Goal: Navigation & Orientation: Find specific page/section

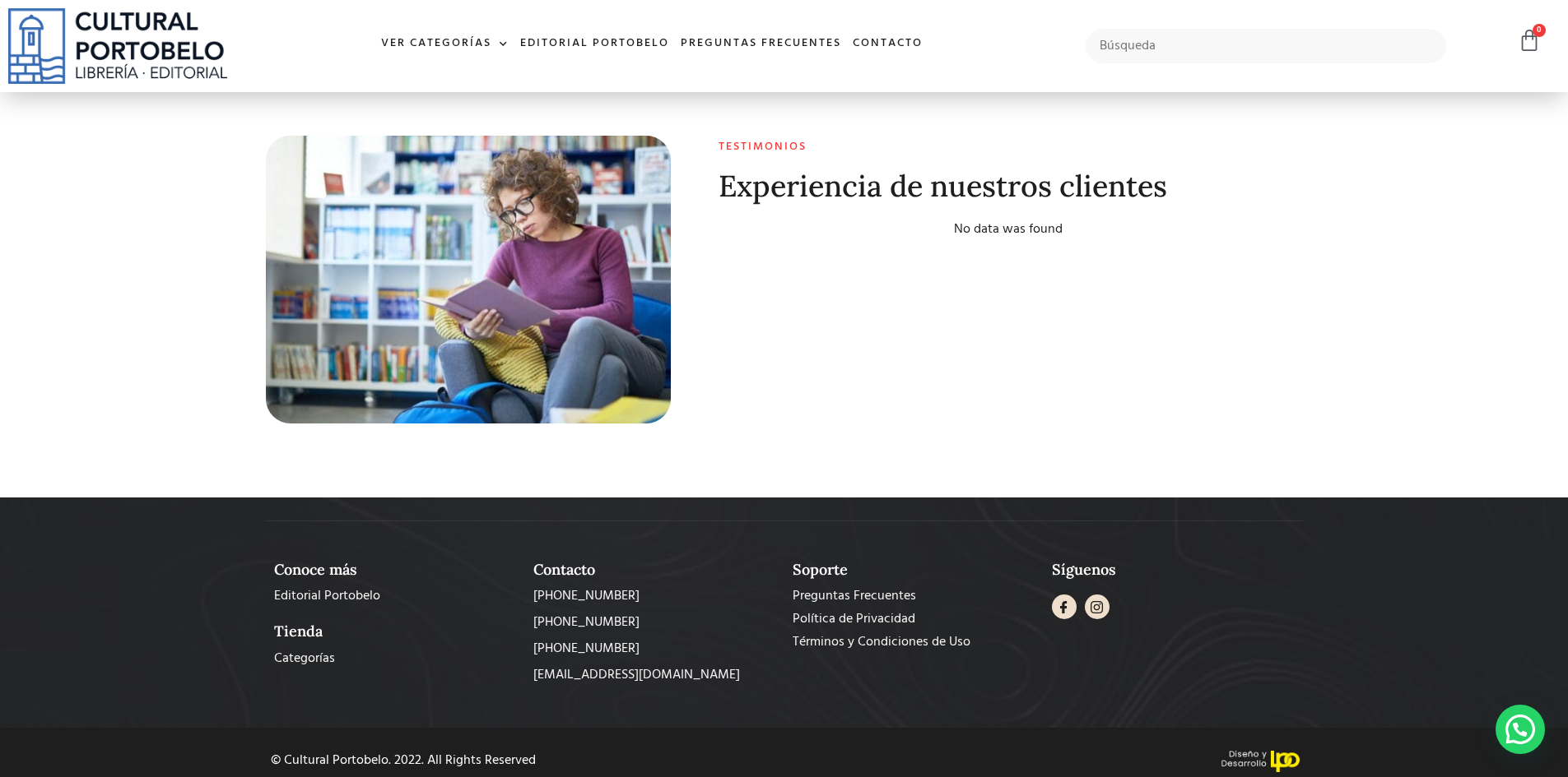
scroll to position [6504, 0]
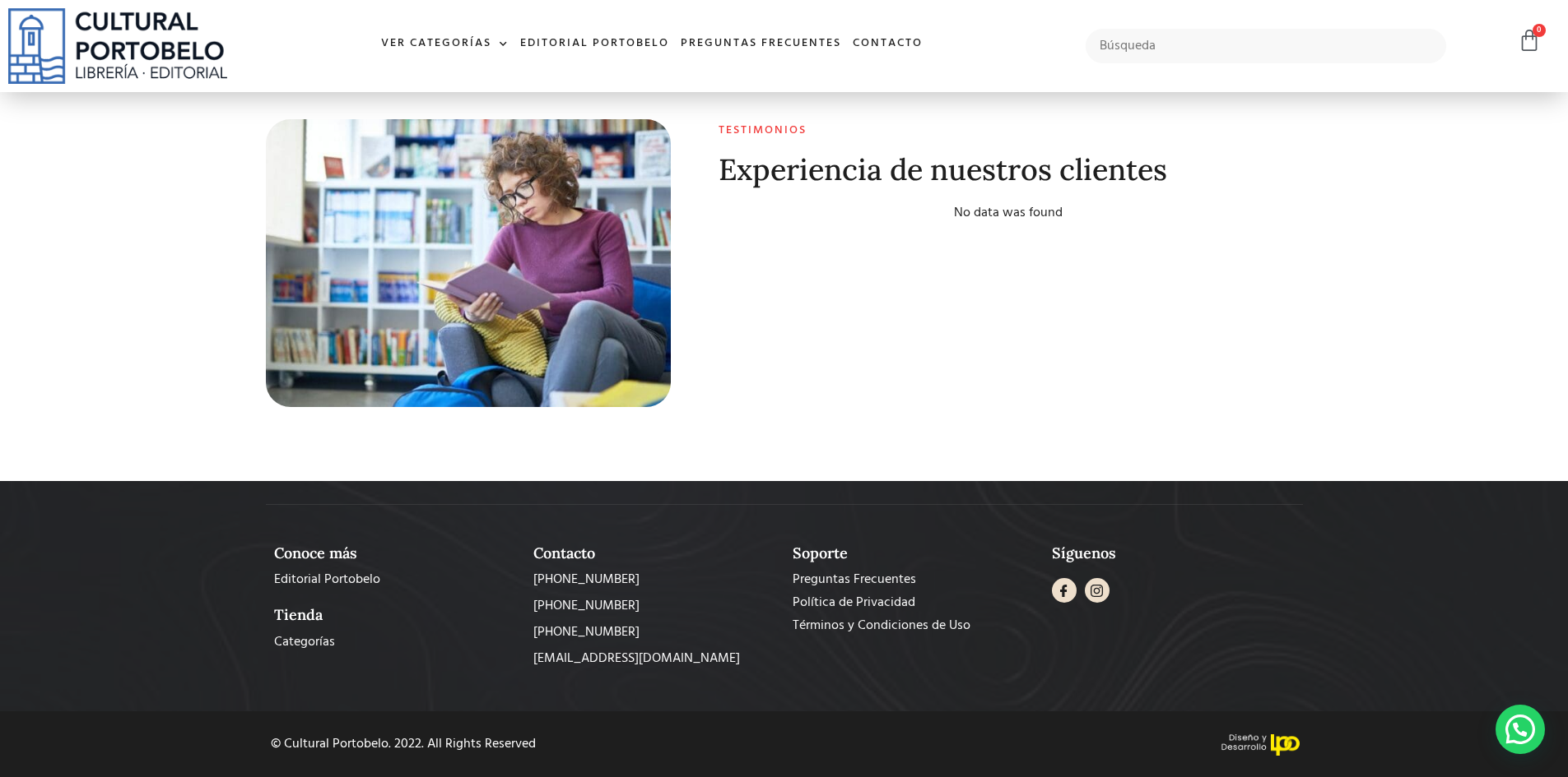
drag, startPoint x: 1567, startPoint y: 698, endPoint x: 1557, endPoint y: 226, distance: 472.1
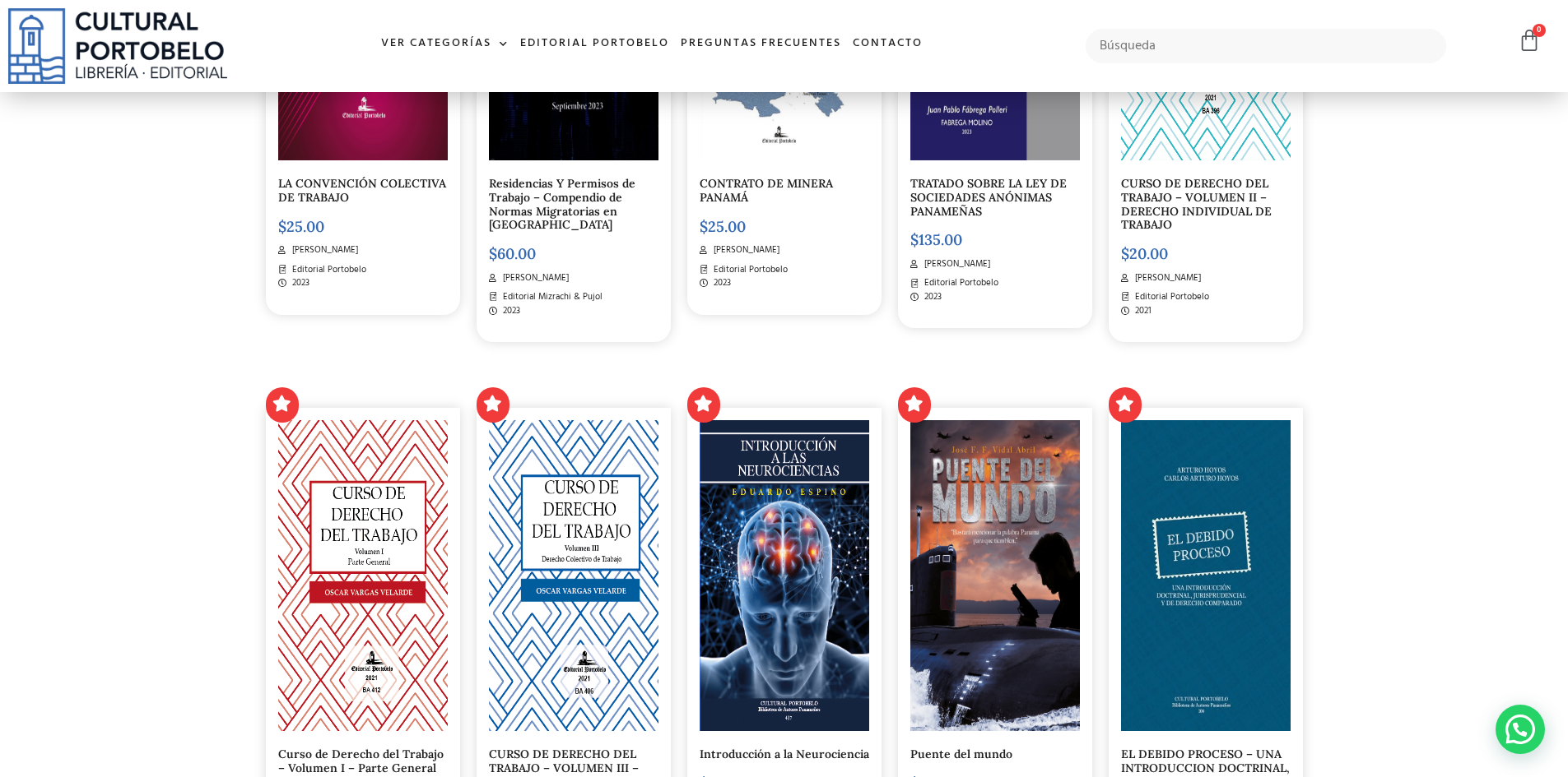
scroll to position [0, 0]
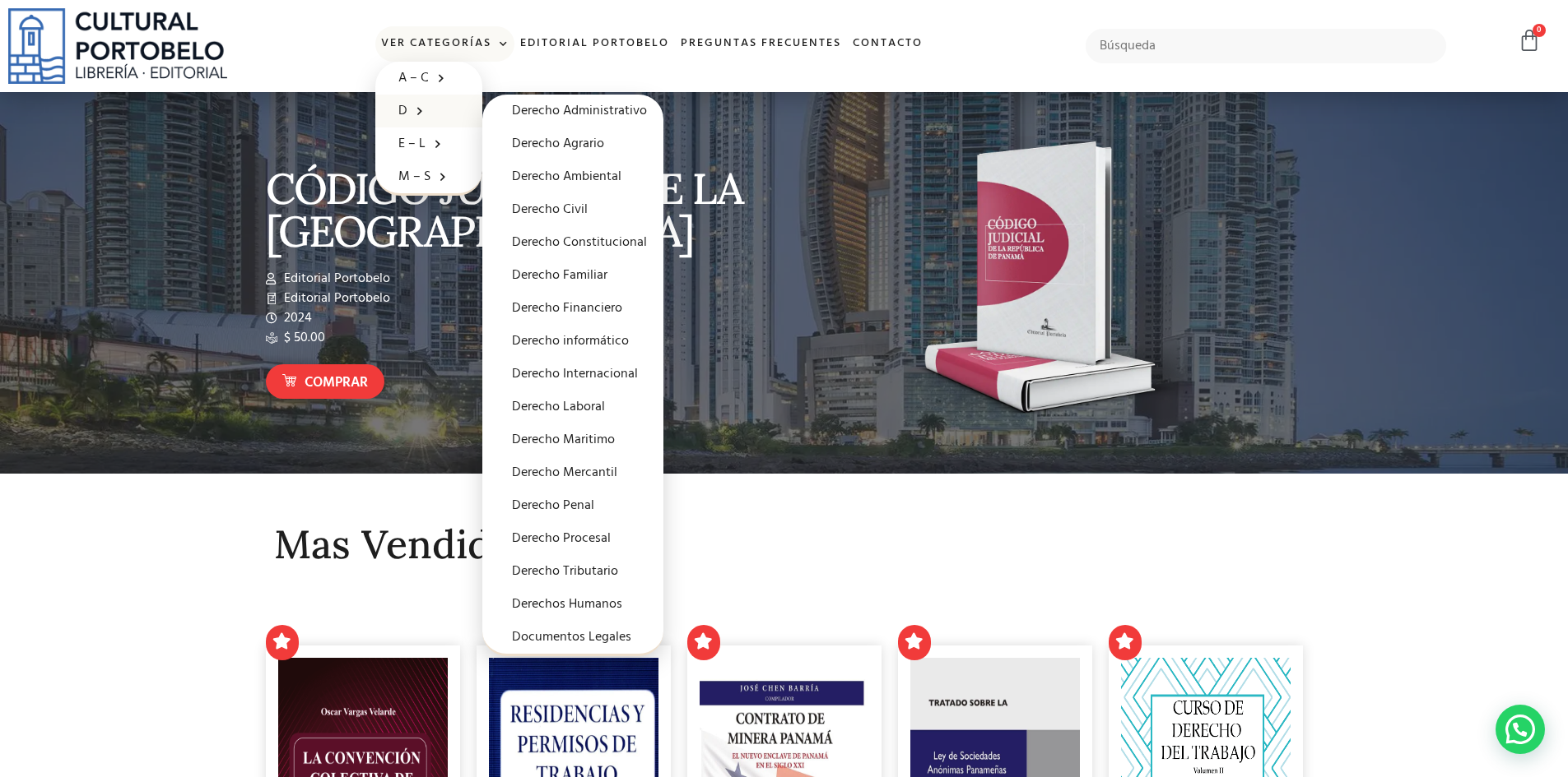
click at [406, 97] on link "D" at bounding box center [428, 111] width 107 height 33
click at [596, 542] on link "Derecho Procesal" at bounding box center [573, 539] width 181 height 33
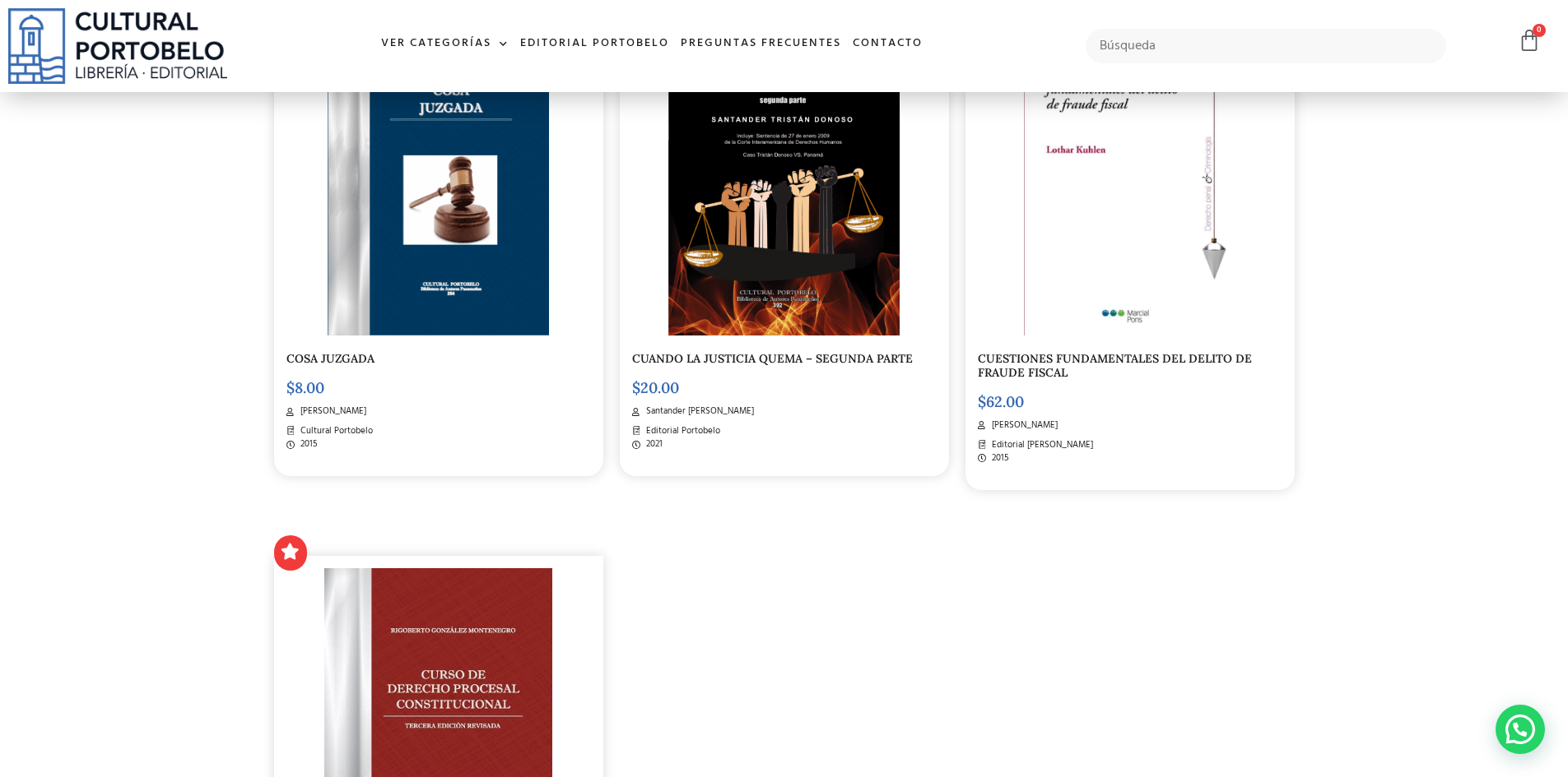
scroll to position [3043, 0]
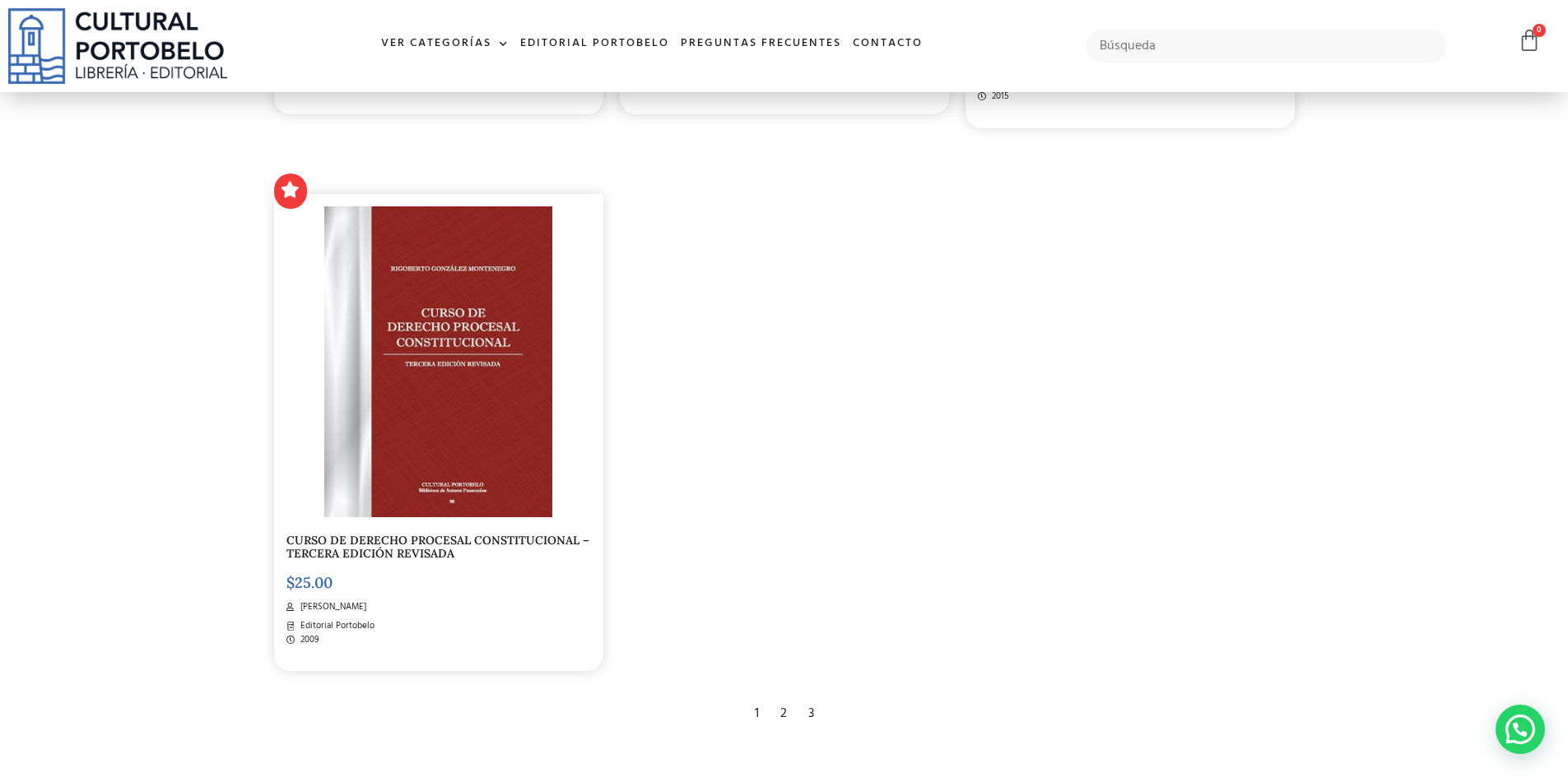
click at [777, 715] on div "2" at bounding box center [783, 714] width 23 height 36
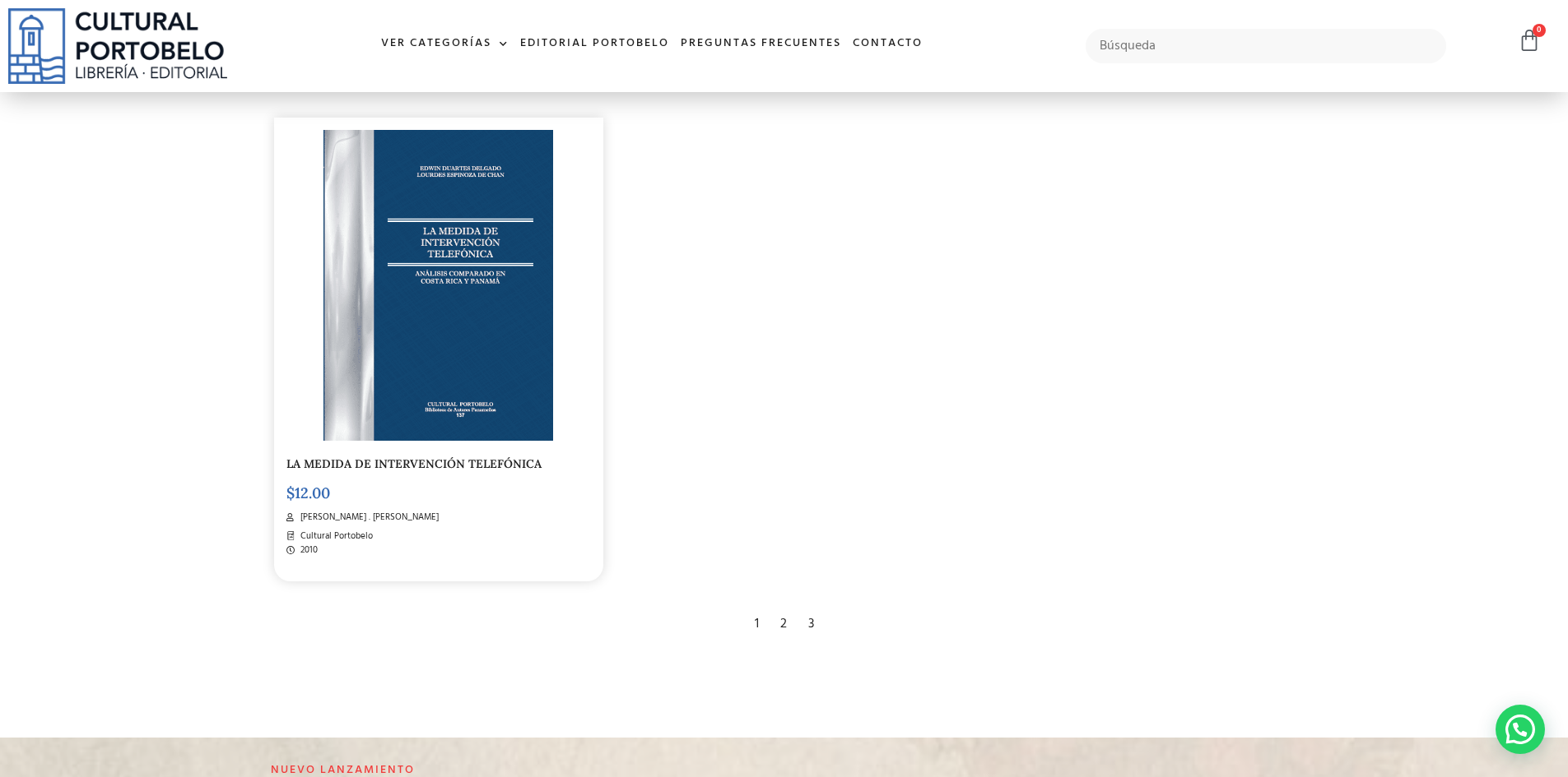
scroll to position [3290, 0]
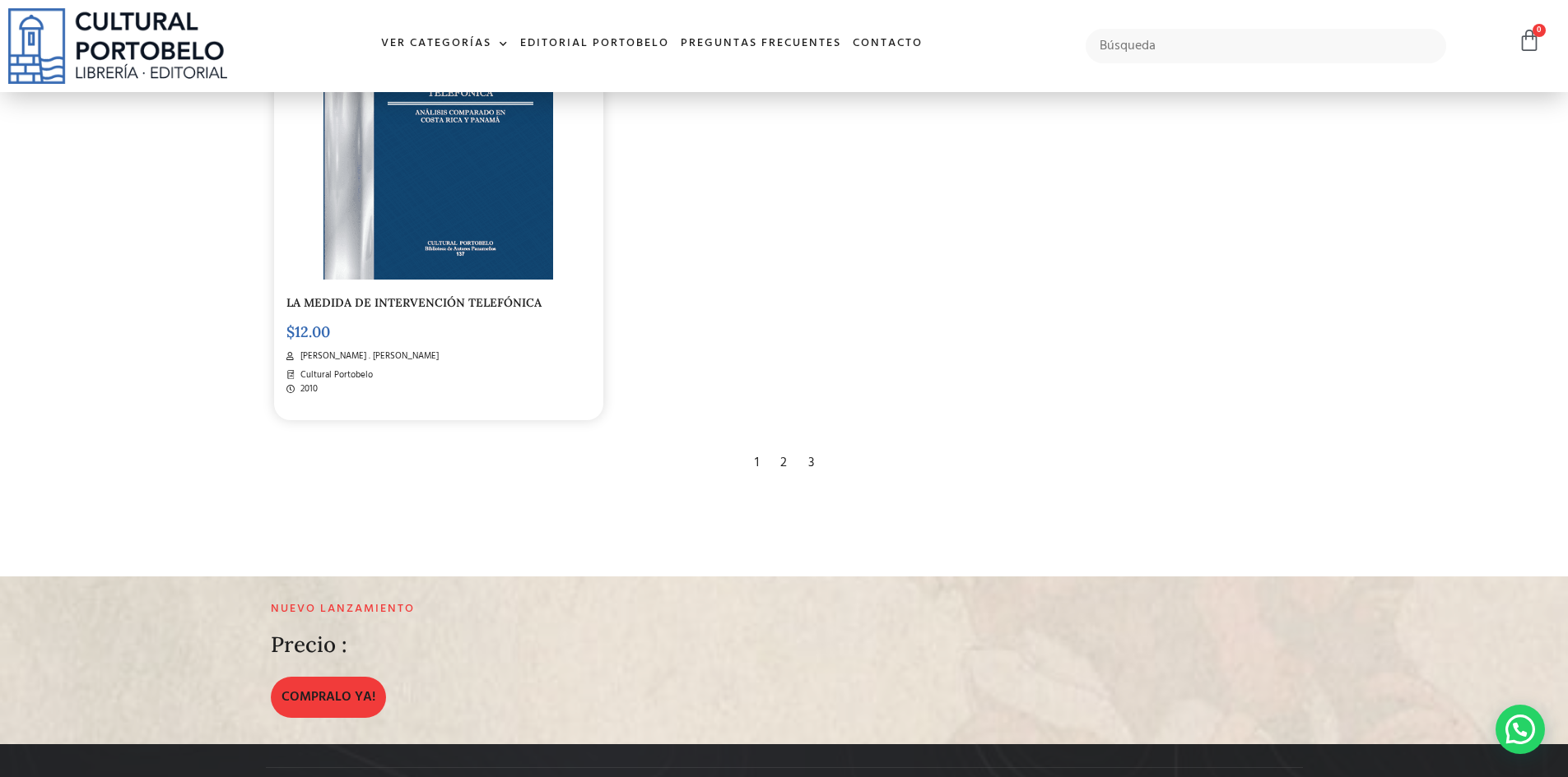
click at [817, 466] on div "3" at bounding box center [811, 463] width 22 height 36
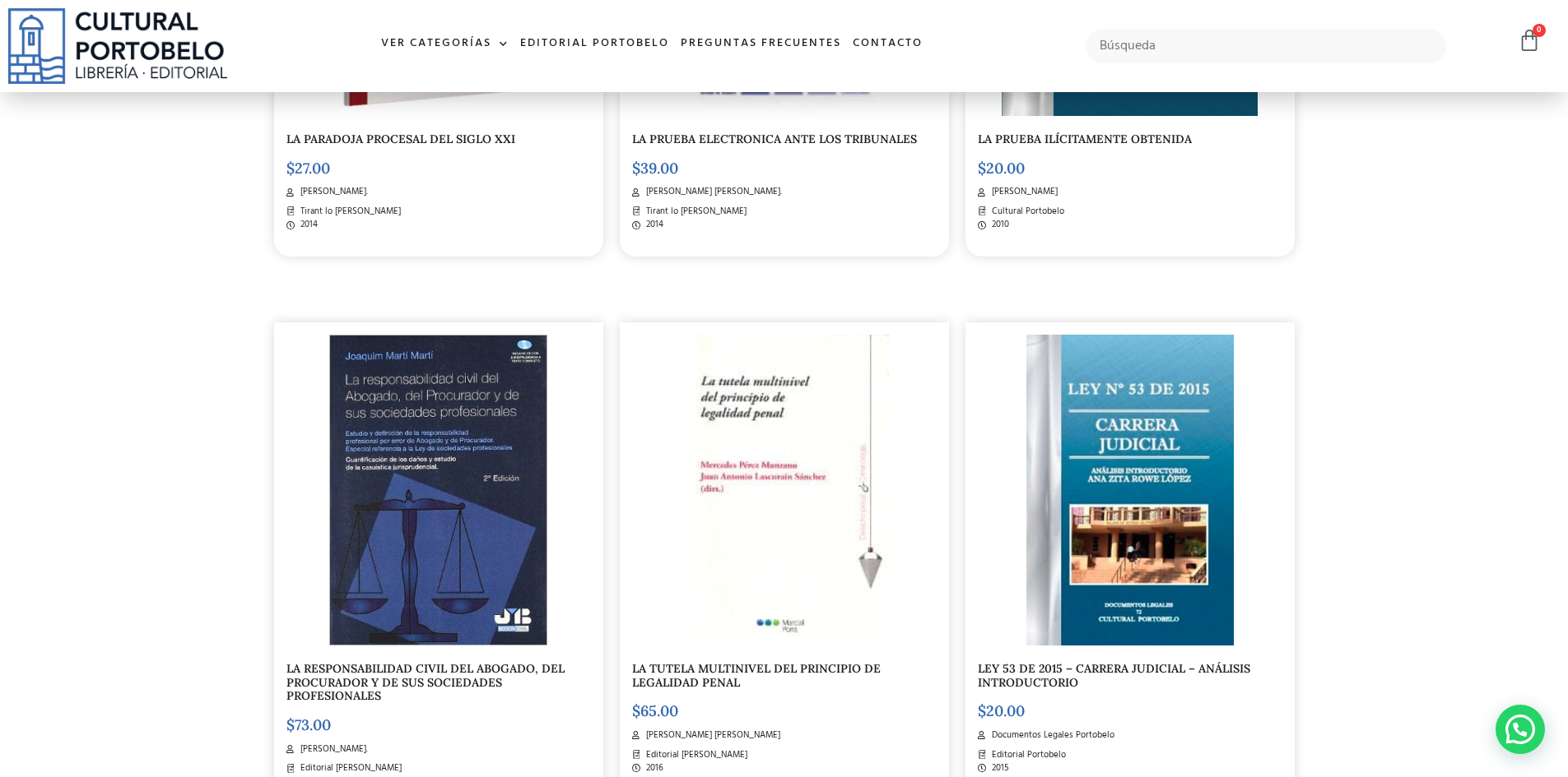
scroll to position [740, 0]
